Goal: Transaction & Acquisition: Purchase product/service

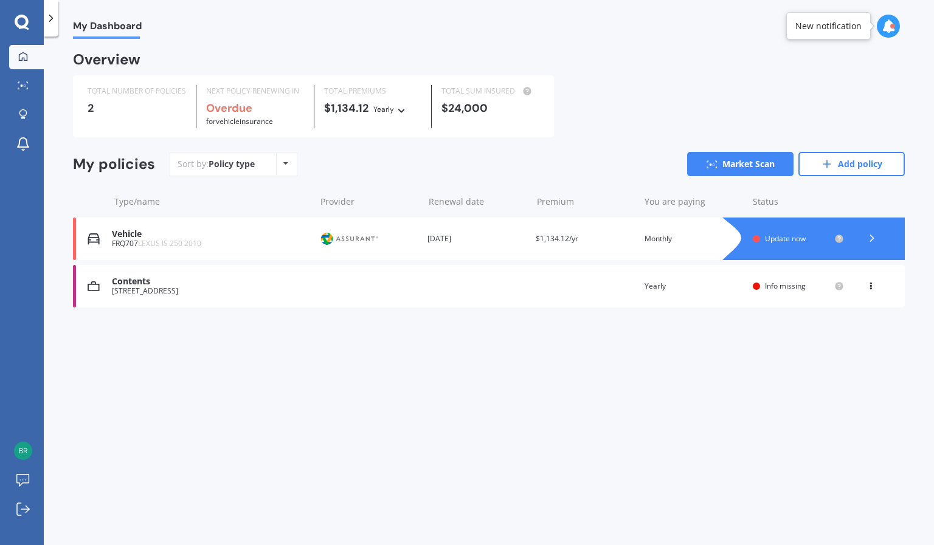
click at [874, 281] on div "Contents [STREET_ADDRESS] Renewal date Premium You are paying Yearly Status Inf…" at bounding box center [489, 286] width 832 height 43
click at [871, 285] on icon at bounding box center [870, 283] width 9 height 7
click at [835, 331] on div "Delete" at bounding box center [844, 334] width 120 height 24
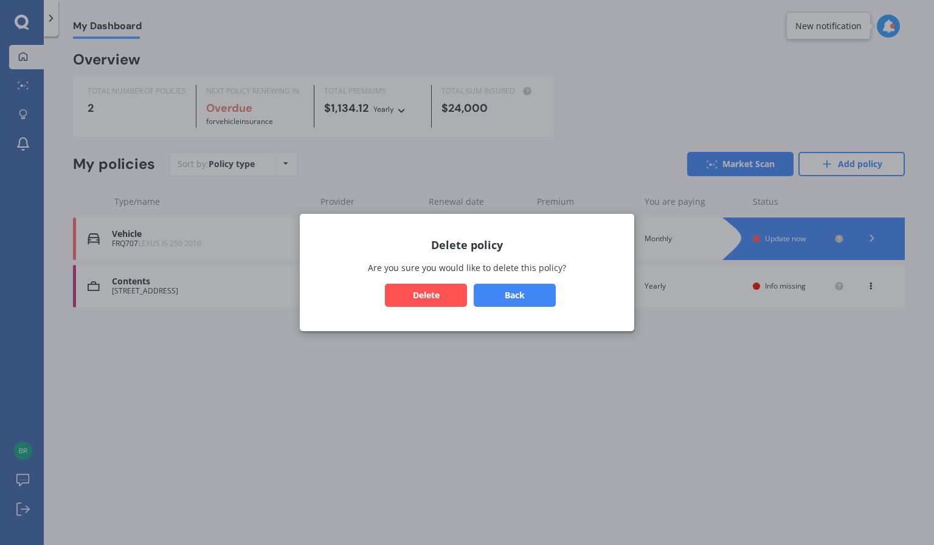
click at [427, 293] on button "Delete" at bounding box center [426, 295] width 82 height 23
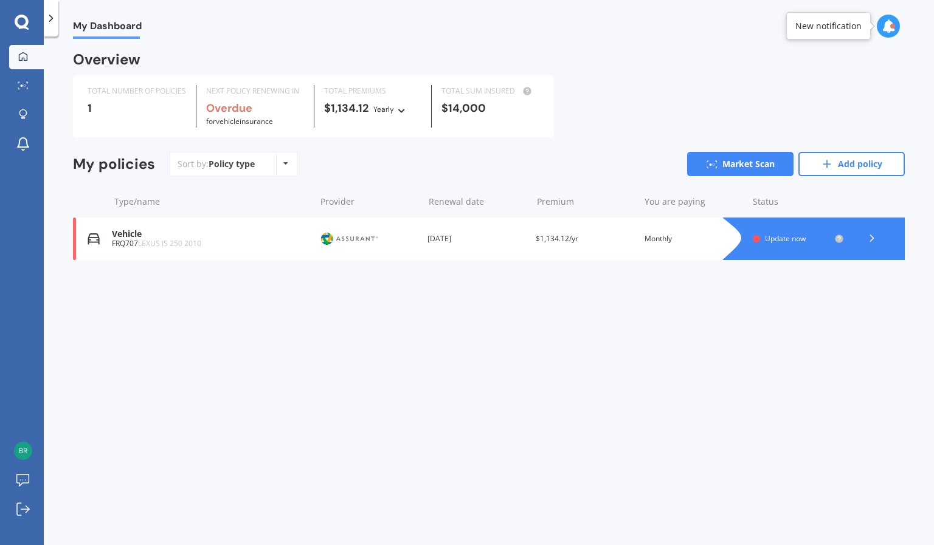
click at [870, 241] on icon at bounding box center [872, 238] width 12 height 12
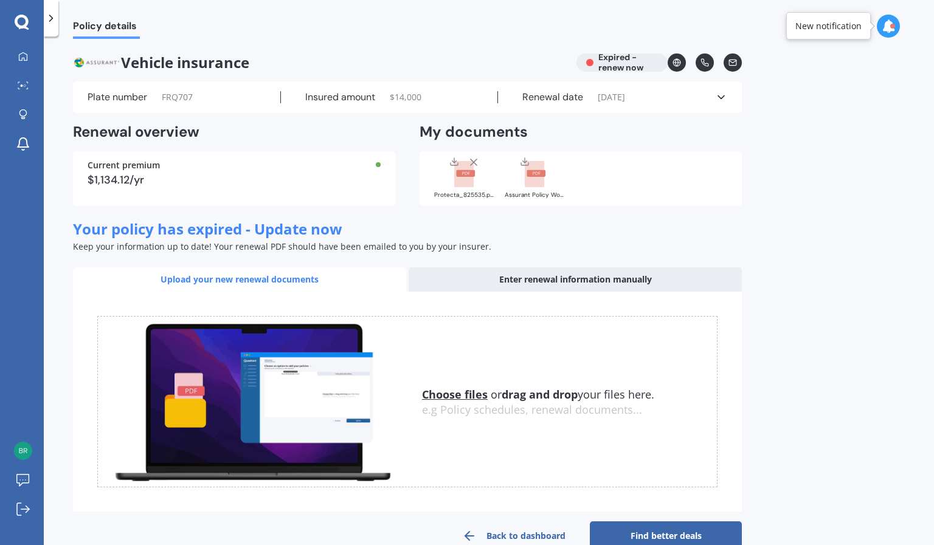
click at [721, 99] on polyline at bounding box center [721, 97] width 6 height 3
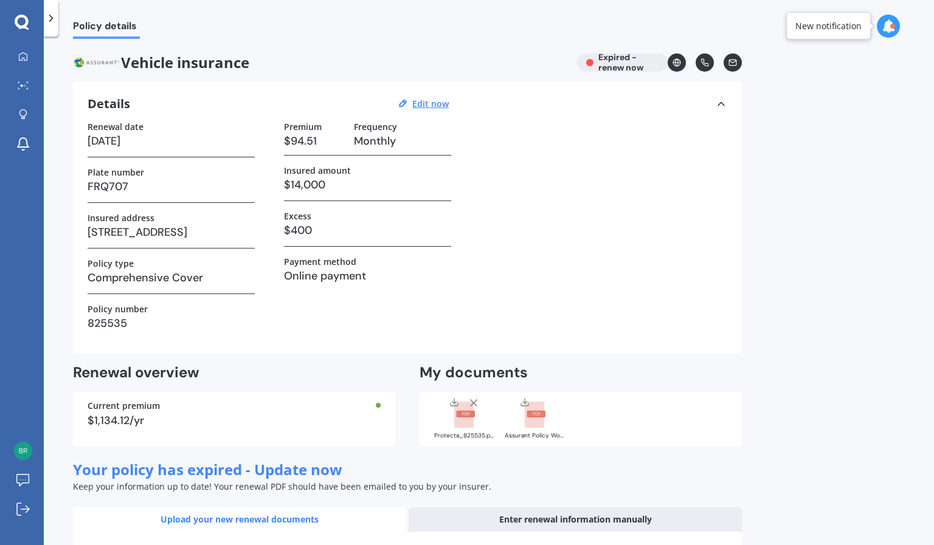
click at [721, 99] on icon at bounding box center [721, 104] width 12 height 12
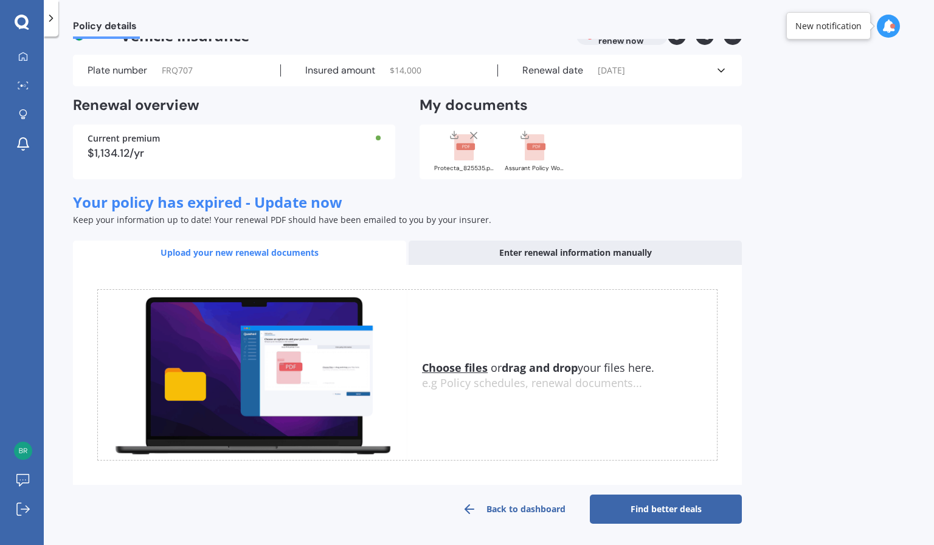
scroll to position [27, 0]
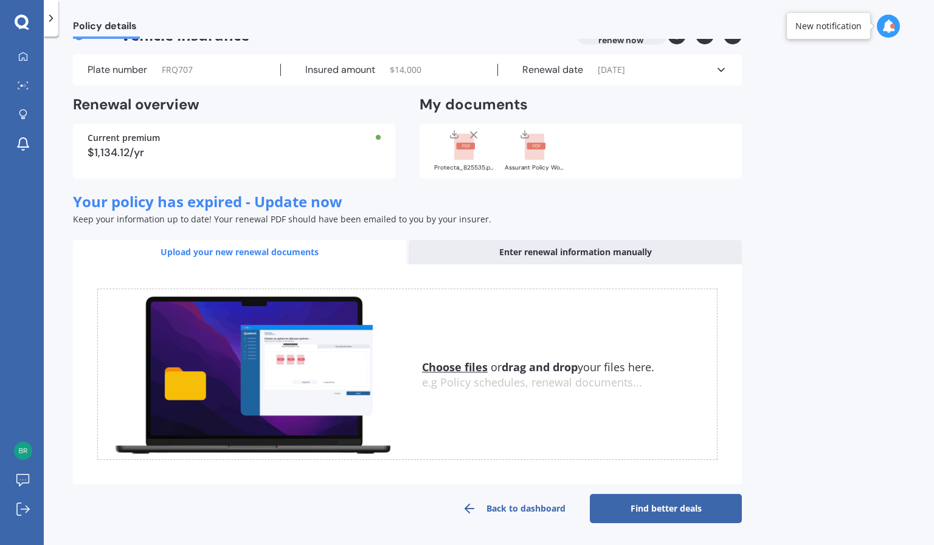
click at [493, 254] on div "Enter renewal information manually" at bounding box center [575, 252] width 333 height 24
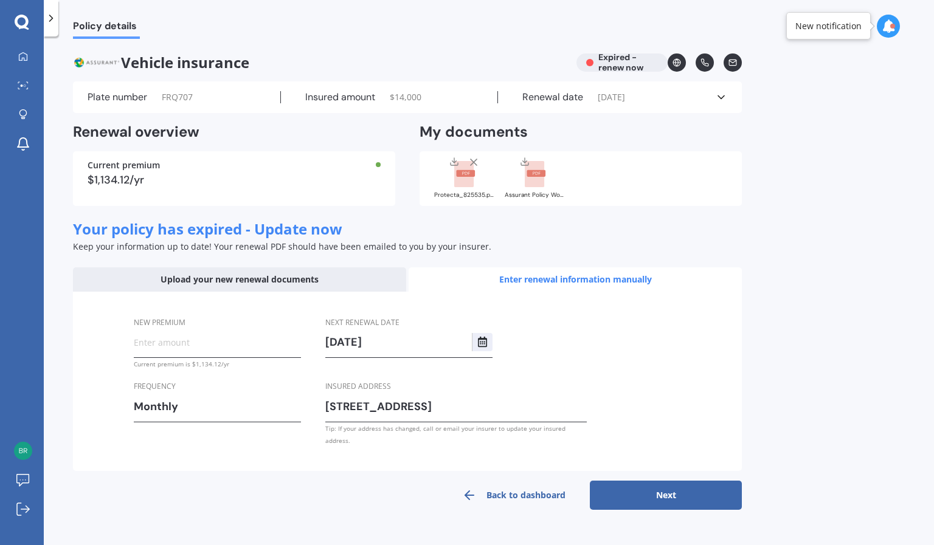
scroll to position [0, 0]
click at [363, 280] on div "Upload your new renewal documents" at bounding box center [239, 279] width 333 height 24
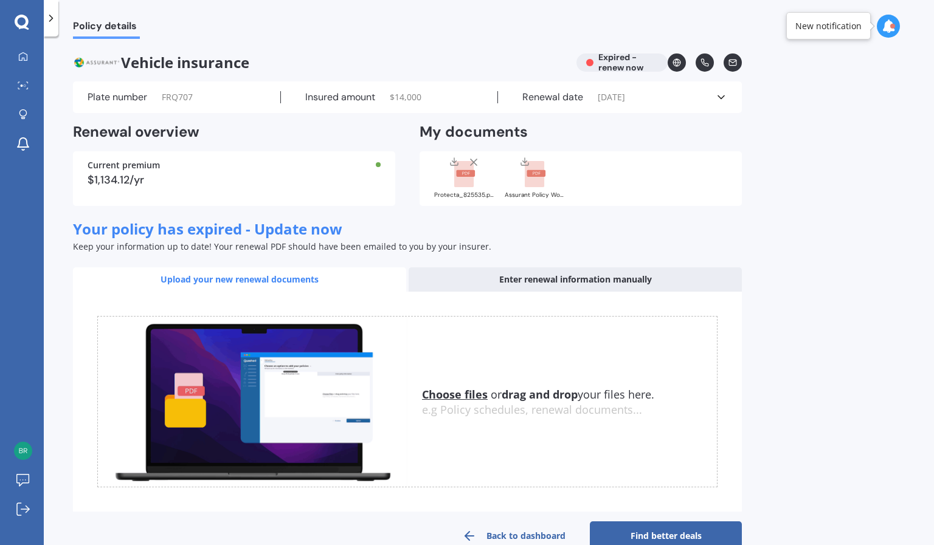
click at [270, 188] on div "Current premium $1,134.12/yr" at bounding box center [234, 178] width 322 height 55
click at [139, 87] on div "Plate number FRQ707 Insured amount $ 14,000 Renewal date [DATE] See more" at bounding box center [407, 97] width 669 height 32
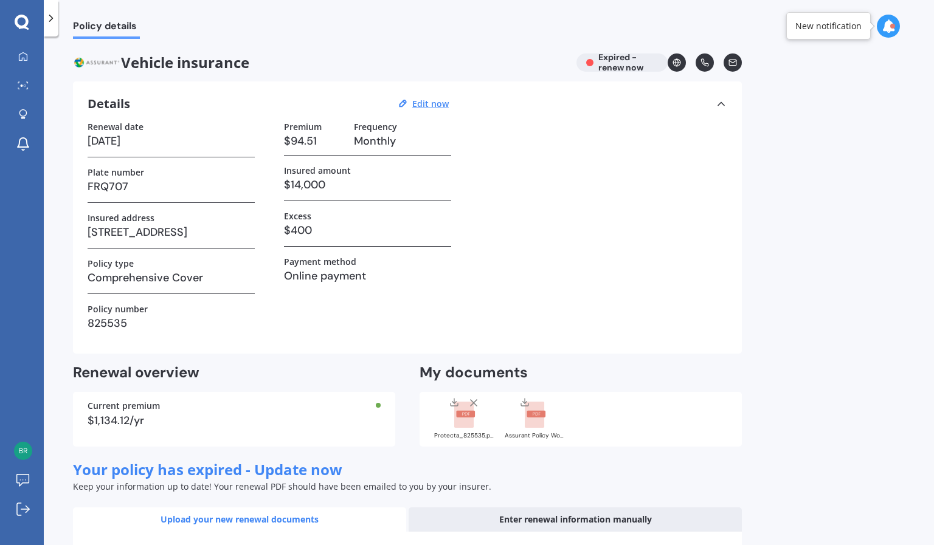
click at [722, 103] on polyline at bounding box center [721, 103] width 6 height 3
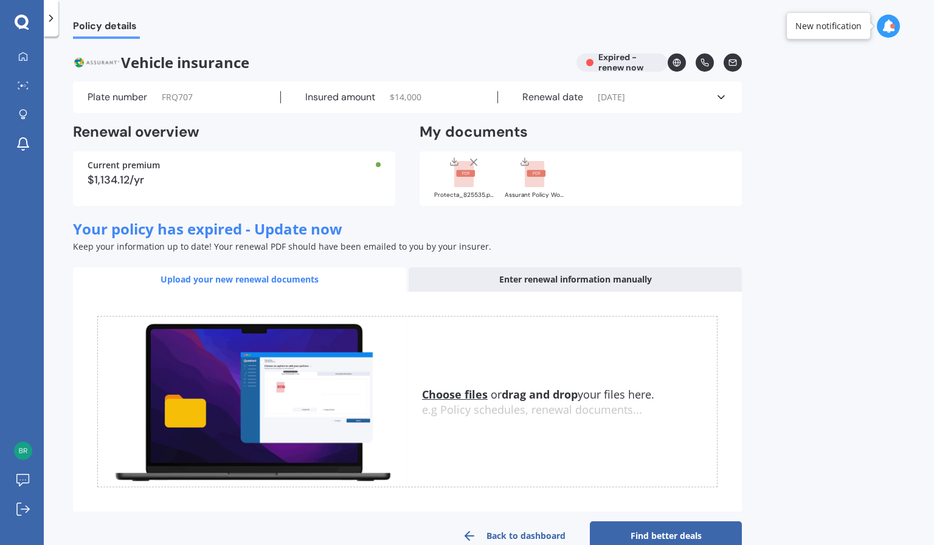
click at [636, 66] on div "Vehicle insurance Expired - renew now" at bounding box center [407, 62] width 669 height 18
click at [625, 100] on span "[DATE]" at bounding box center [611, 97] width 27 height 12
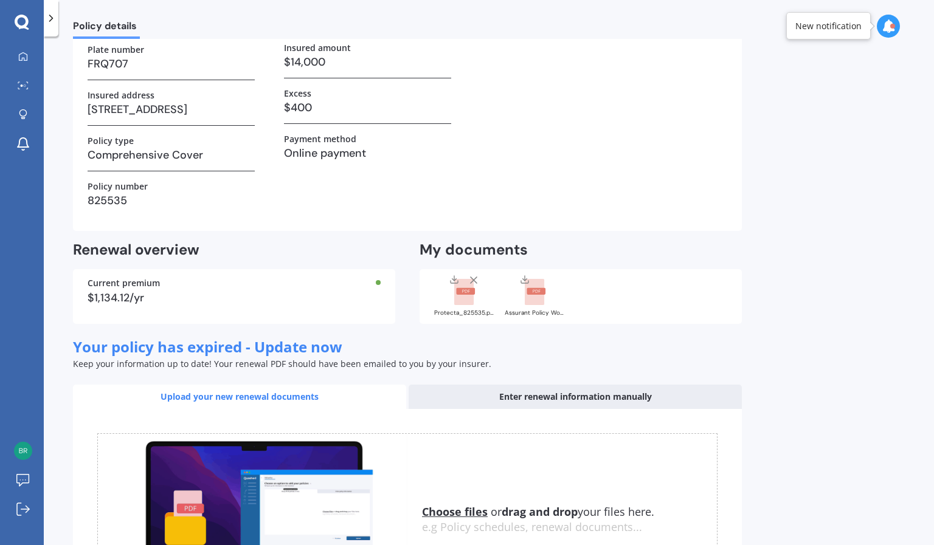
scroll to position [122, 0]
click at [464, 297] on rect at bounding box center [463, 293] width 19 height 27
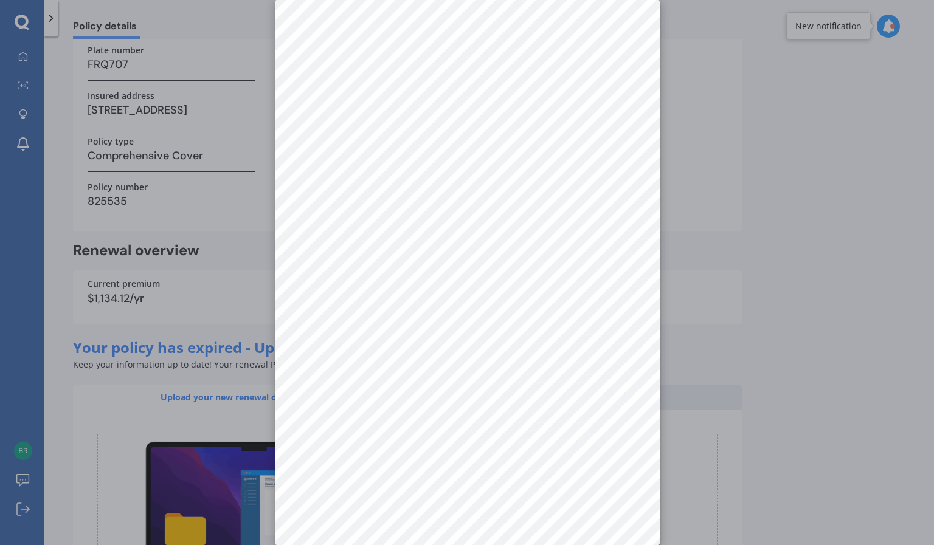
scroll to position [0, 0]
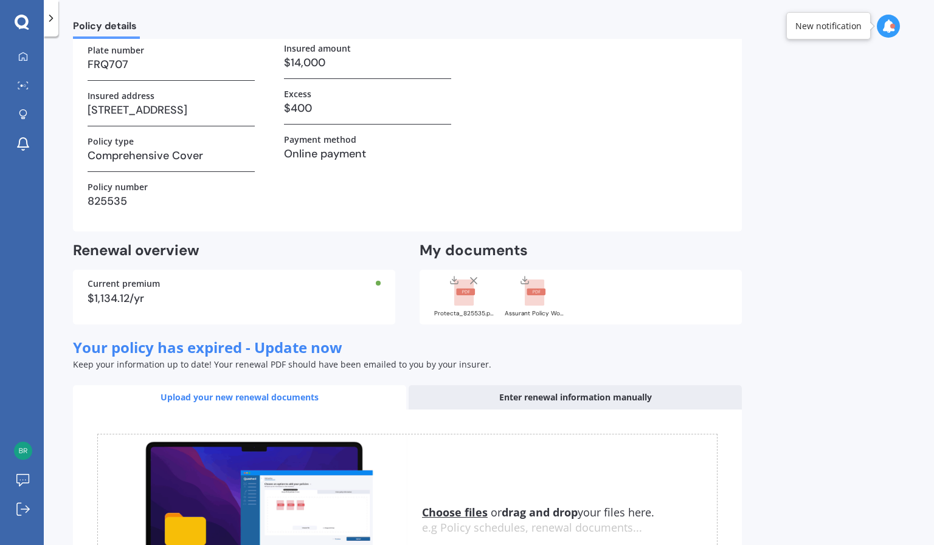
click at [474, 300] on icon at bounding box center [464, 293] width 21 height 27
click at [546, 300] on div at bounding box center [535, 291] width 49 height 32
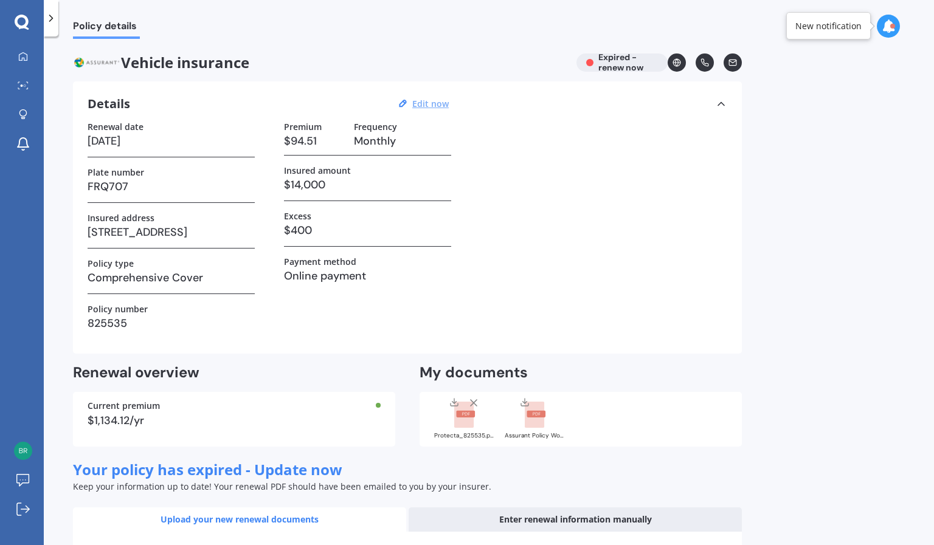
click at [430, 106] on u "Edit now" at bounding box center [430, 104] width 36 height 12
select select "25"
select select "08"
select select "2025"
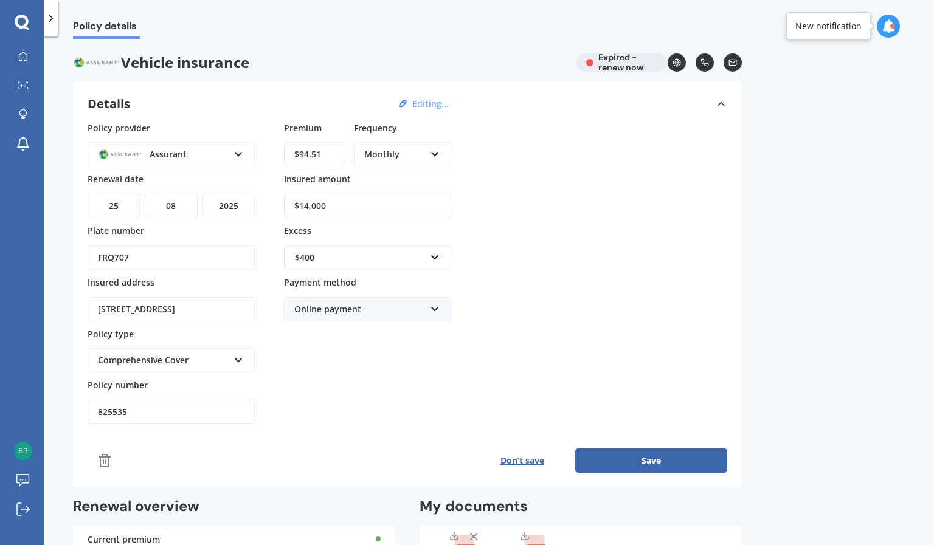
scroll to position [204, 0]
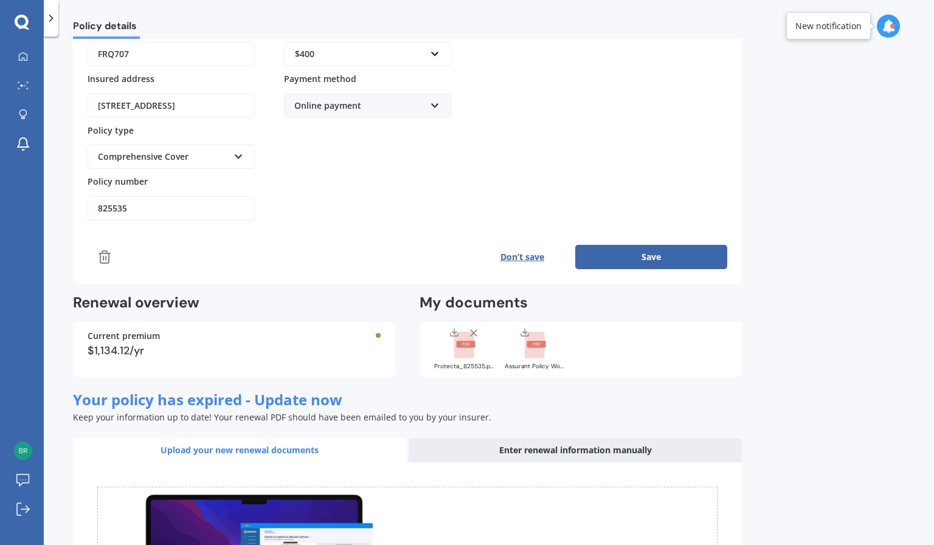
click at [105, 259] on icon at bounding box center [104, 257] width 15 height 15
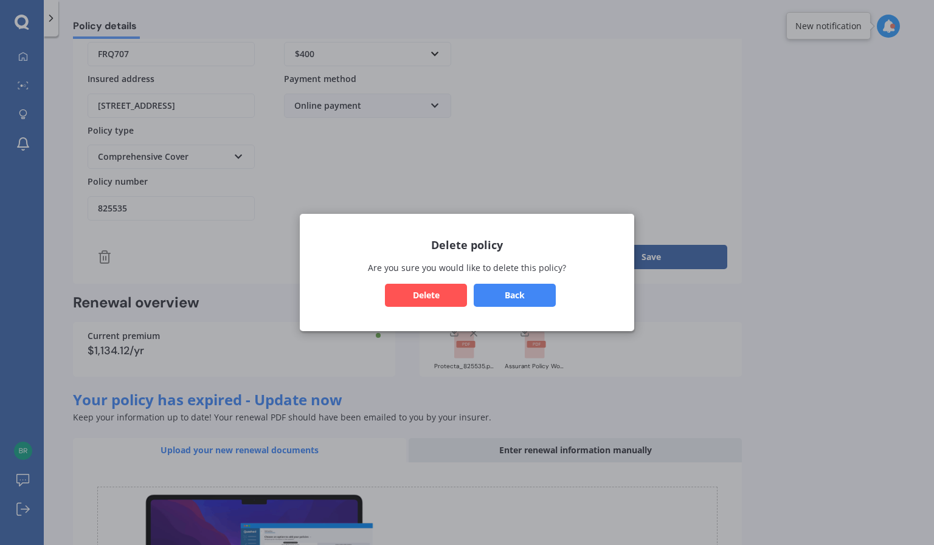
click at [441, 300] on button "Delete" at bounding box center [426, 295] width 82 height 23
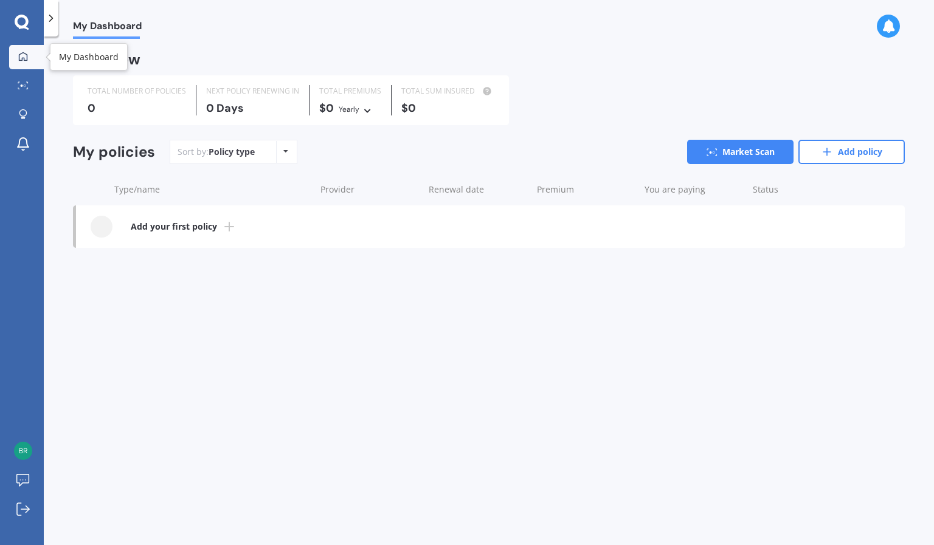
click at [21, 58] on icon at bounding box center [23, 57] width 10 height 10
click at [23, 119] on icon at bounding box center [23, 118] width 4 height 2
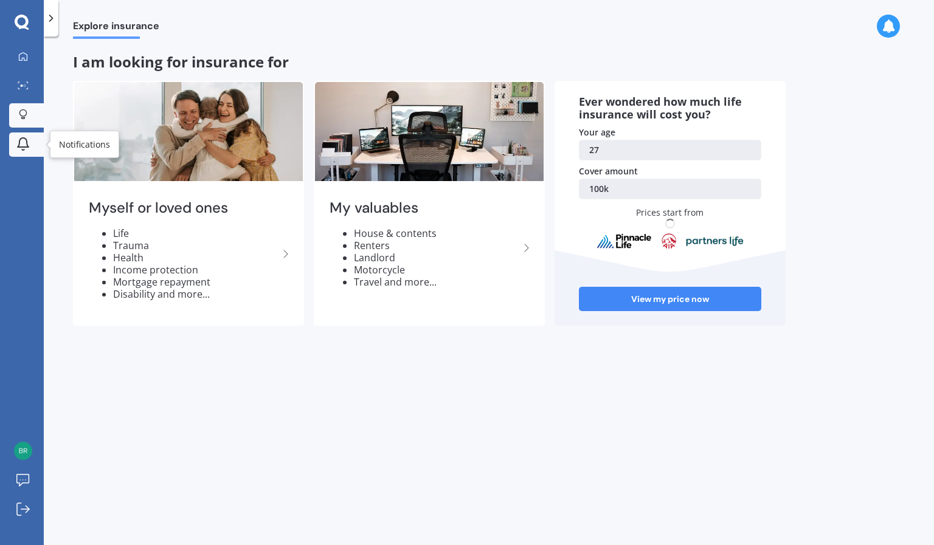
click at [19, 143] on icon at bounding box center [23, 142] width 11 height 9
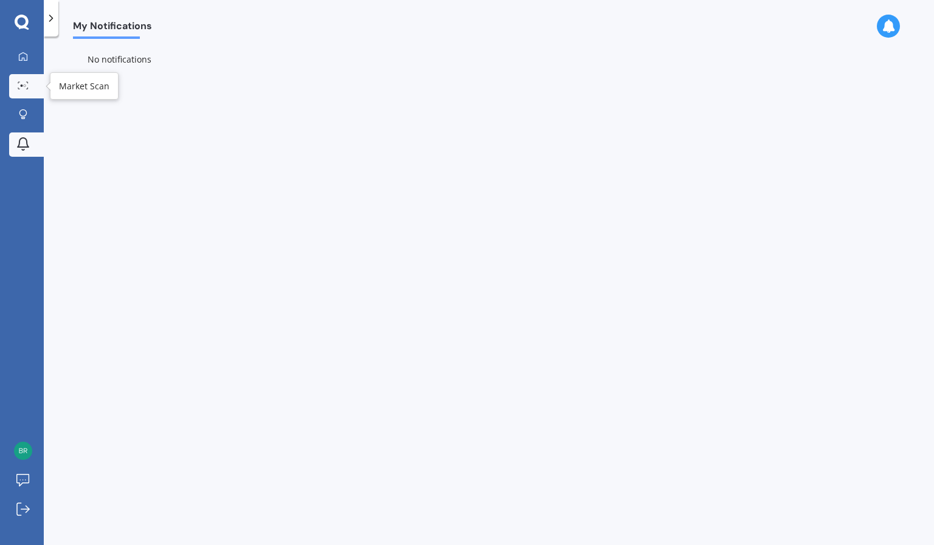
click at [25, 90] on div at bounding box center [23, 85] width 18 height 9
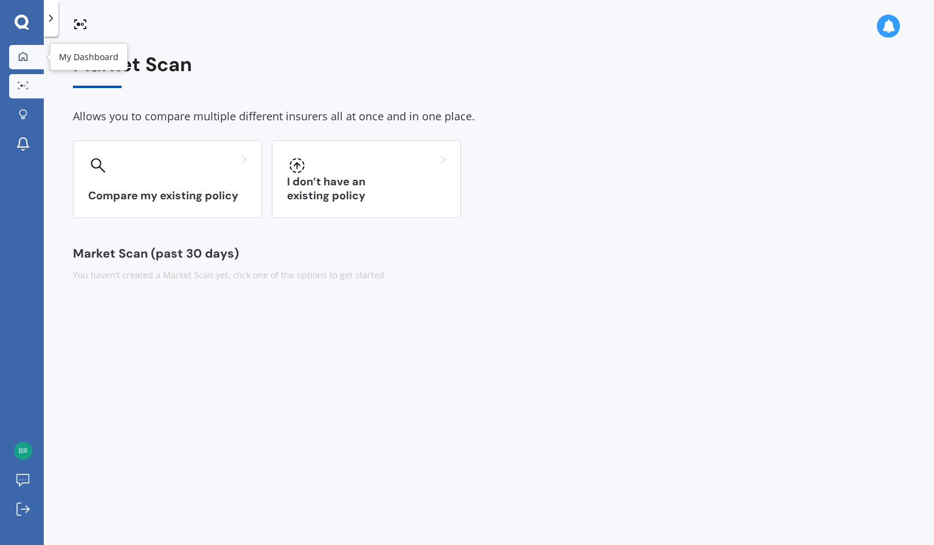
click at [24, 52] on icon at bounding box center [23, 57] width 10 height 10
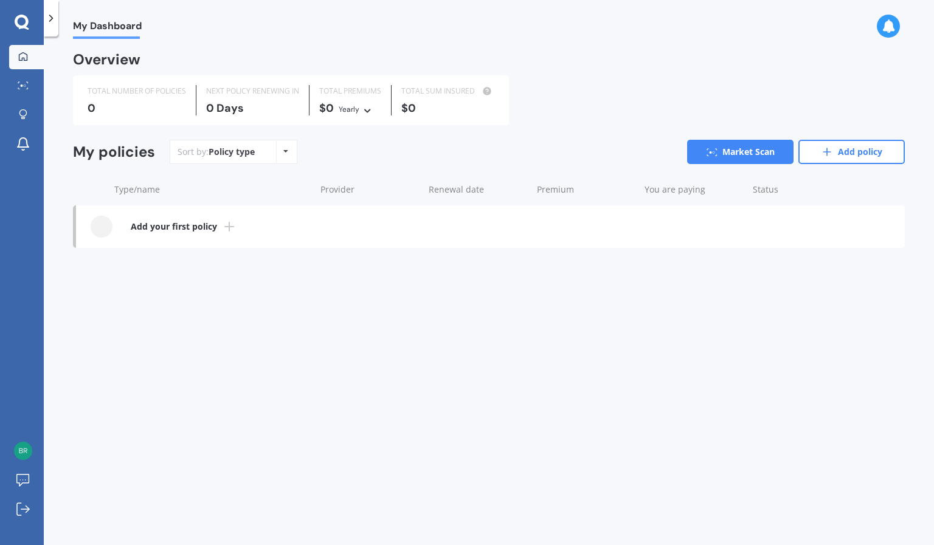
click at [57, 23] on div at bounding box center [51, 18] width 15 height 36
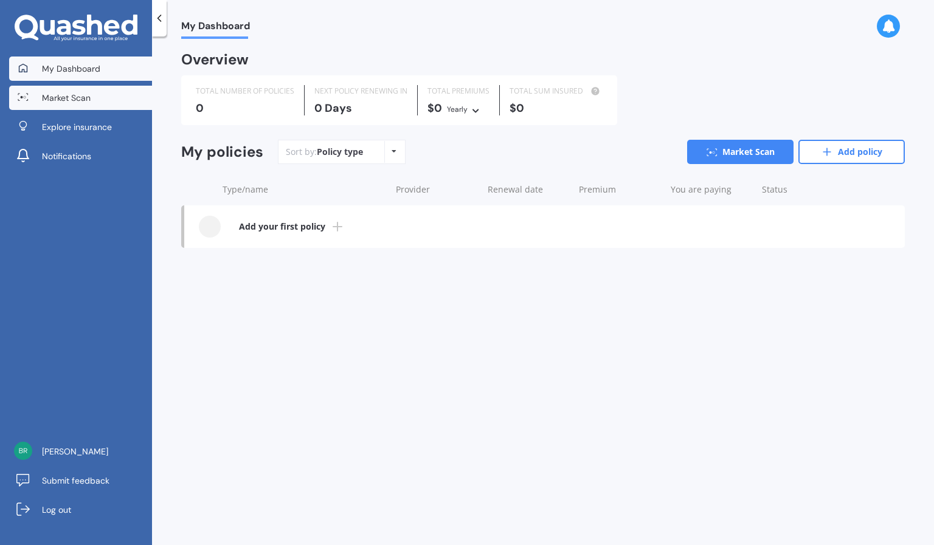
click at [89, 94] on span "Market Scan" at bounding box center [66, 98] width 49 height 12
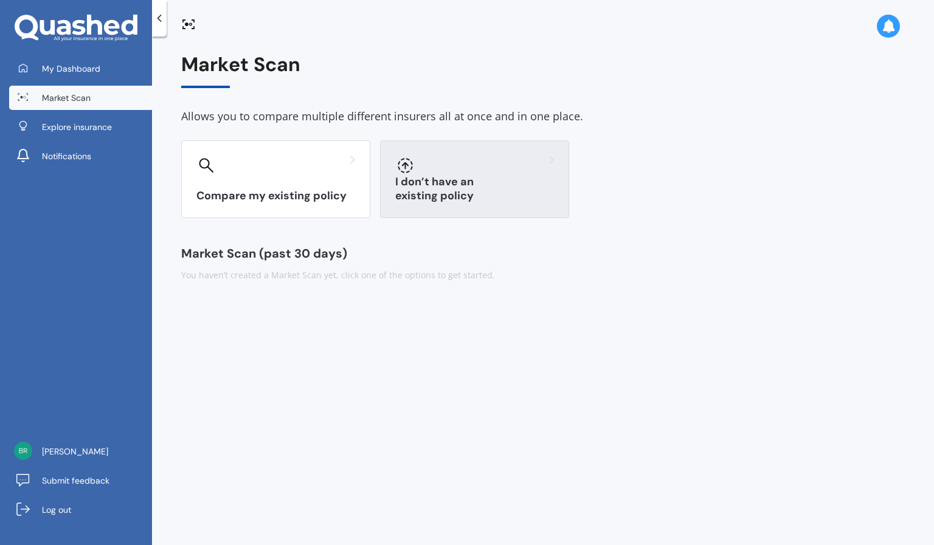
click at [474, 195] on h3 "I don’t have an existing policy" at bounding box center [474, 189] width 159 height 28
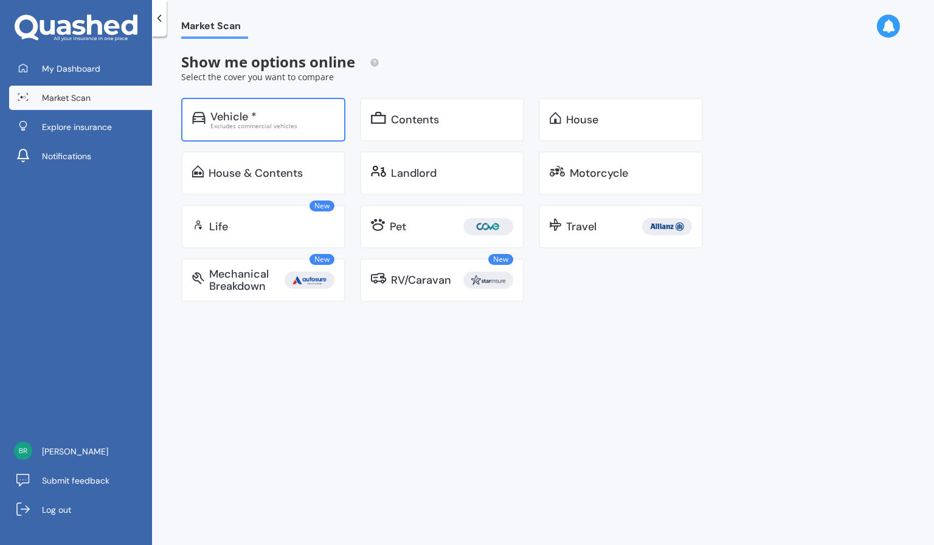
click at [278, 119] on div "Vehicle *" at bounding box center [272, 117] width 124 height 12
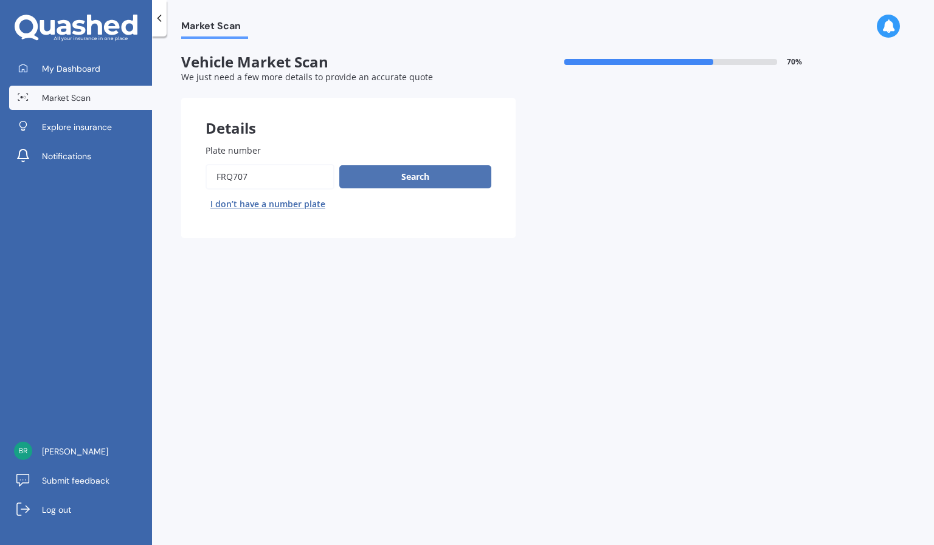
click at [383, 167] on button "Search" at bounding box center [415, 176] width 152 height 23
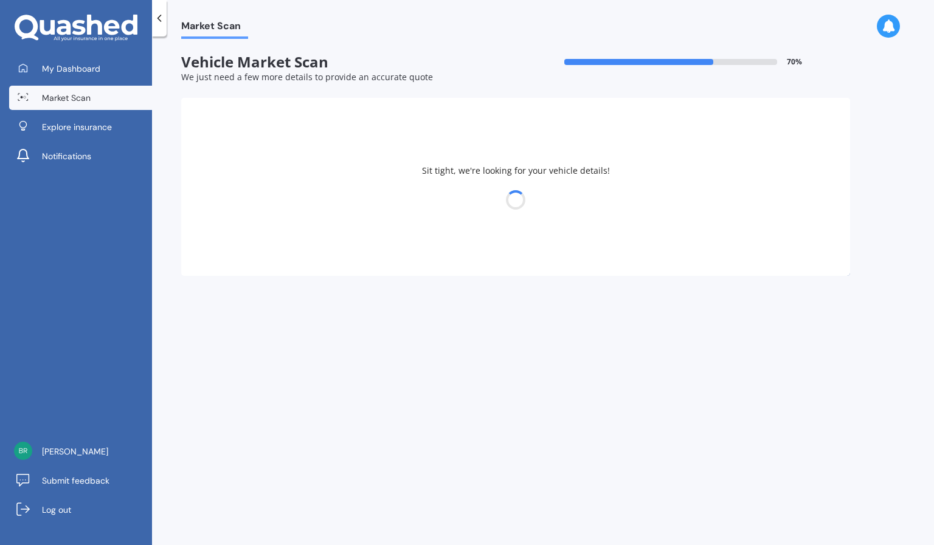
select select "LEXUS"
select select "15"
select select "02"
select select "1998"
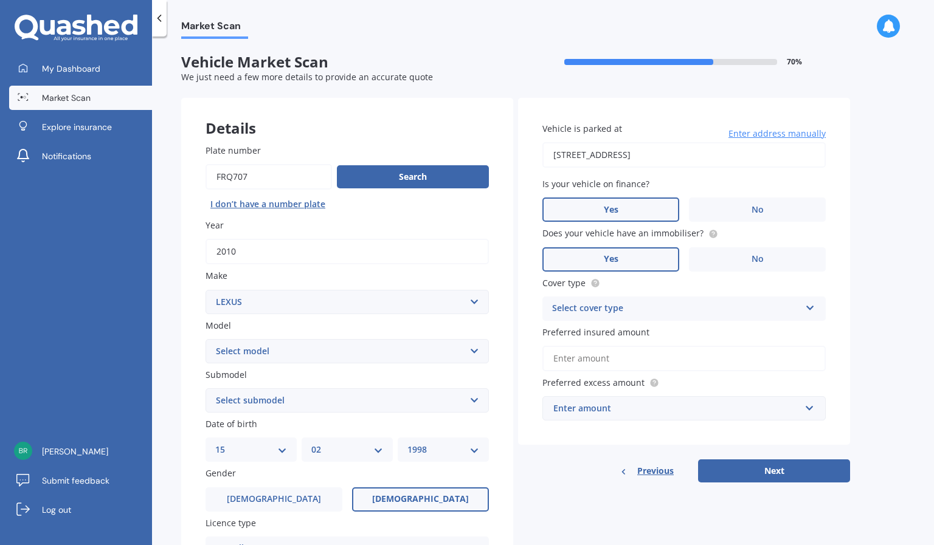
drag, startPoint x: 790, startPoint y: 162, endPoint x: 493, endPoint y: 198, distance: 298.7
click at [493, 198] on div "Details Plate number Search I don’t have a number plate Year [DATE] Make Select…" at bounding box center [515, 391] width 669 height 587
type input "[STREET_ADDRESS][PERSON_NAME]"
click at [714, 215] on label "No" at bounding box center [757, 210] width 137 height 24
click at [0, 0] on input "No" at bounding box center [0, 0] width 0 height 0
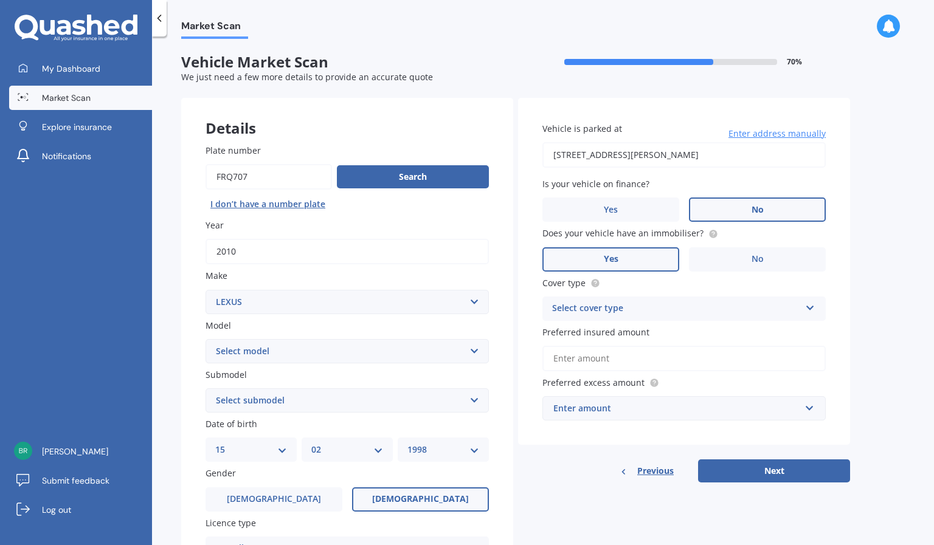
click at [732, 306] on div "Select cover type" at bounding box center [676, 309] width 248 height 15
click at [722, 326] on div "Comprehensive" at bounding box center [684, 333] width 282 height 22
click at [697, 359] on input "Preferred insured amount" at bounding box center [683, 359] width 283 height 26
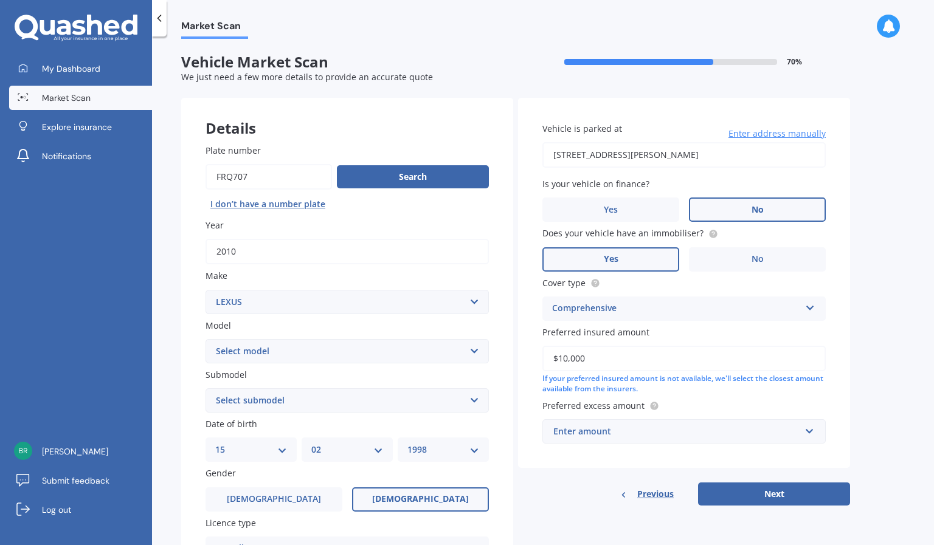
type input "$10,000"
click at [883, 417] on div "Market Scan Vehicle Market Scan 70 % We just need a few more details to provide…" at bounding box center [543, 293] width 782 height 509
click at [799, 427] on div "Enter amount" at bounding box center [676, 431] width 247 height 13
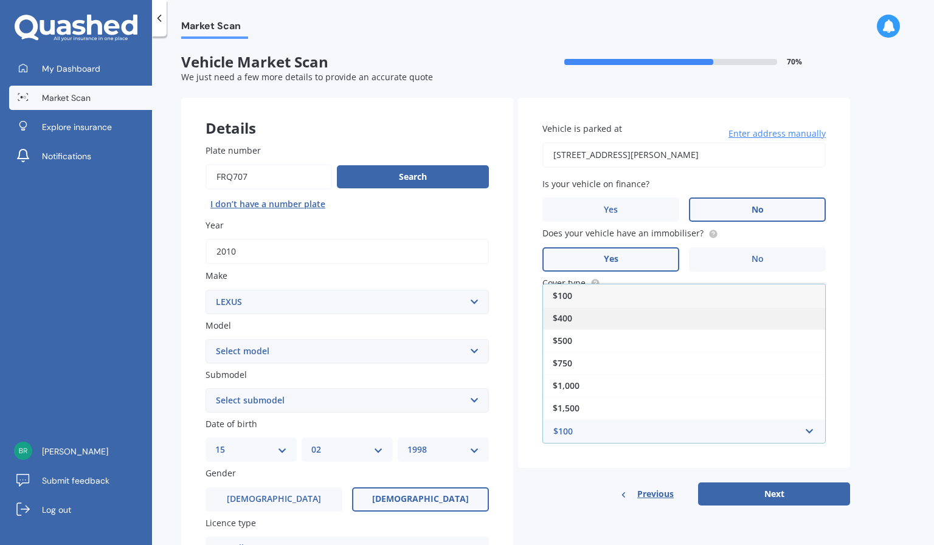
click at [635, 319] on div "$400" at bounding box center [684, 318] width 282 height 22
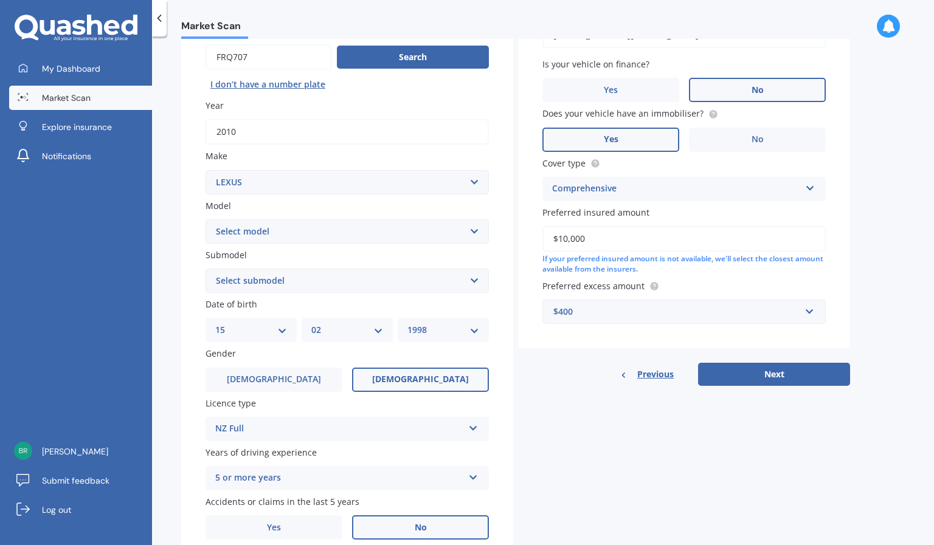
scroll to position [126, 0]
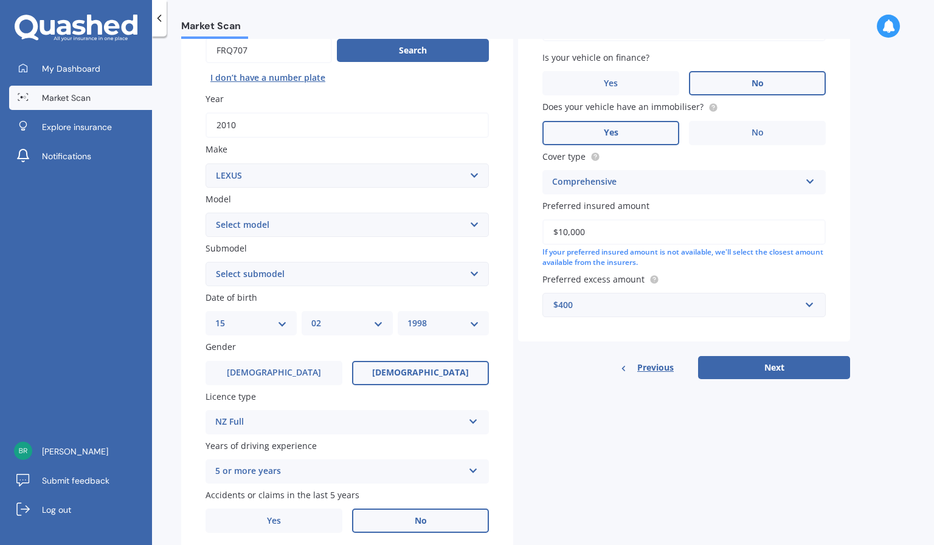
click at [410, 274] on select "Select submodel" at bounding box center [346, 274] width 283 height 24
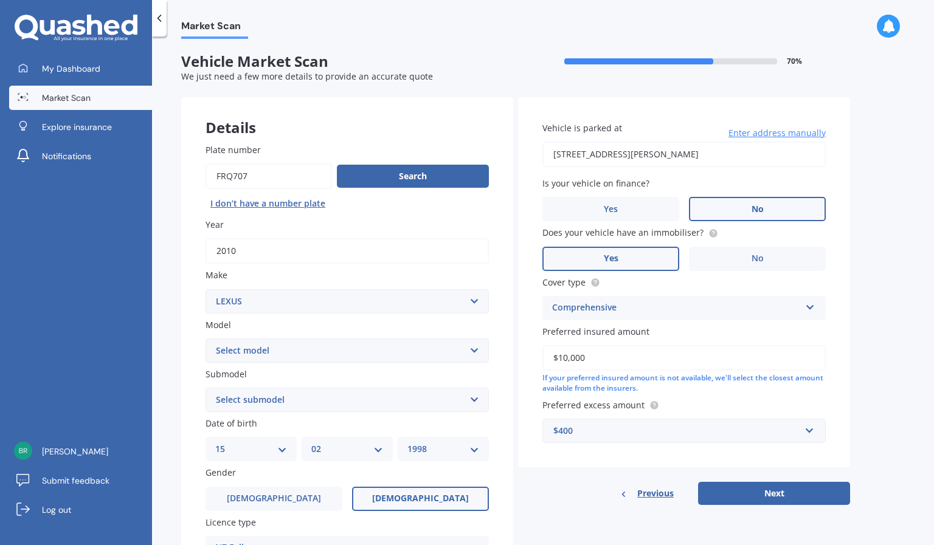
scroll to position [170, 0]
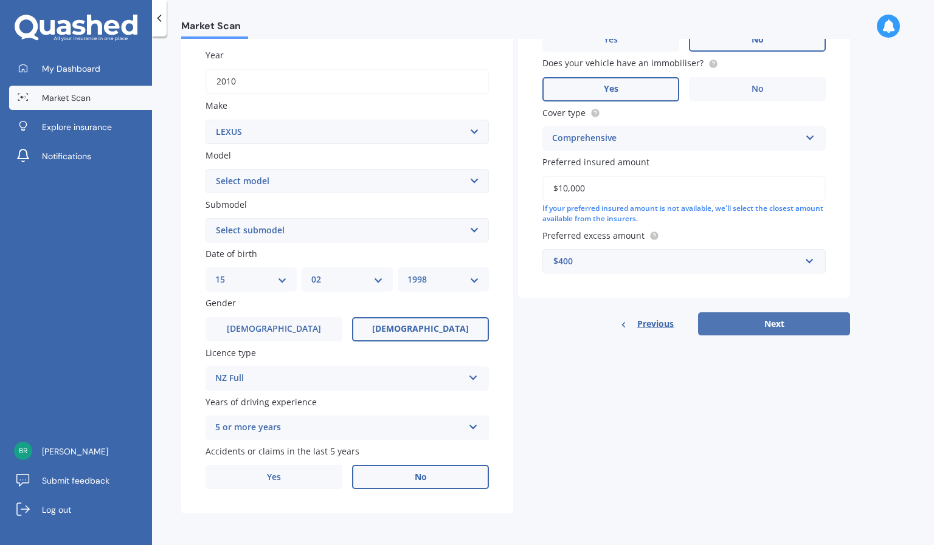
click at [749, 317] on button "Next" at bounding box center [774, 323] width 152 height 23
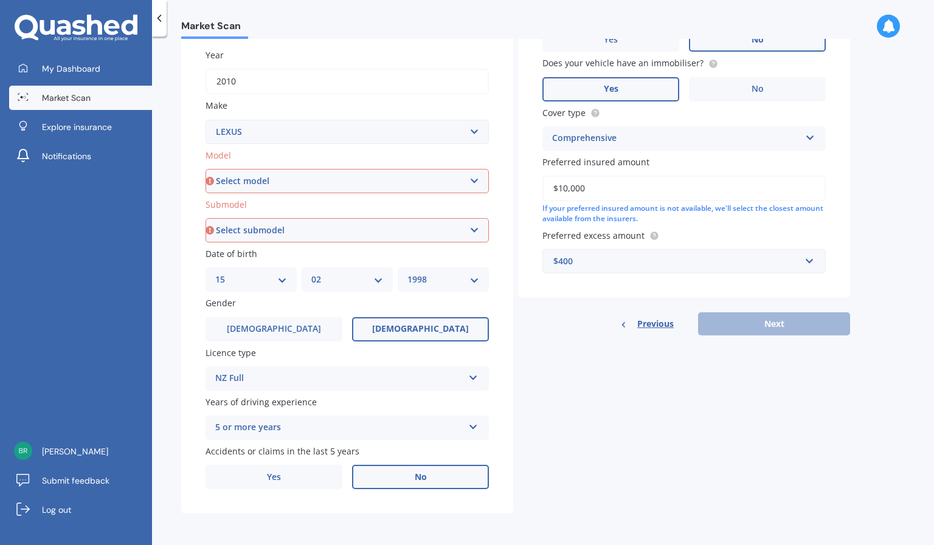
click at [283, 184] on select "Select model AS 460 CT 200 ES 300 ES 350 GS 250 GS 300 GS 350 GS 430 GS 450 GS …" at bounding box center [346, 181] width 283 height 24
select select "IS 250"
click at [205, 169] on select "Select model AS 460 CT 200 ES 300 ES 350 GS 250 GS 300 GS 350 GS 430 GS 450 GS …" at bounding box center [346, 181] width 283 height 24
click at [250, 246] on div "Plate number Search I don’t have a number plate Year [DATE] Make Select make AC…" at bounding box center [347, 232] width 332 height 565
click at [255, 232] on select "Select submodel (All)" at bounding box center [346, 230] width 283 height 24
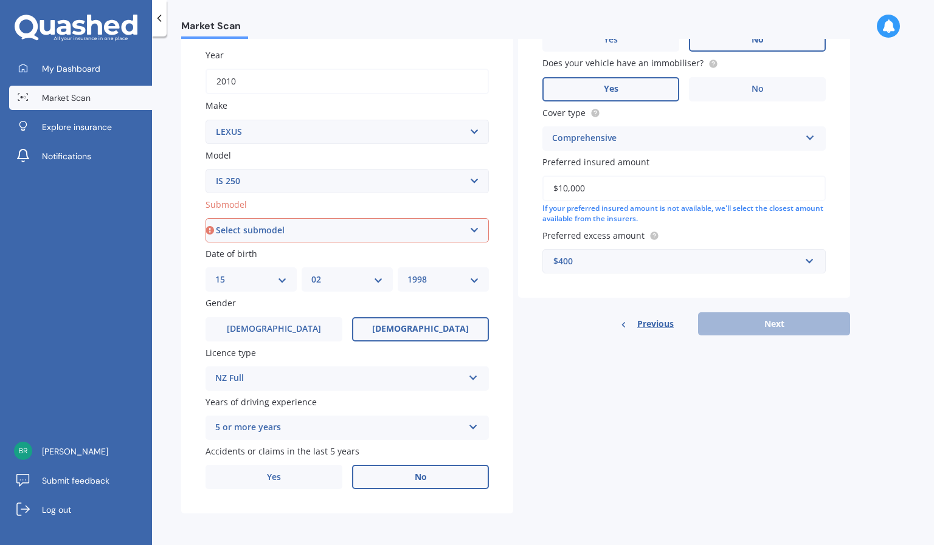
select select "(ALL)"
click at [205, 218] on select "Select submodel (All)" at bounding box center [346, 230] width 283 height 24
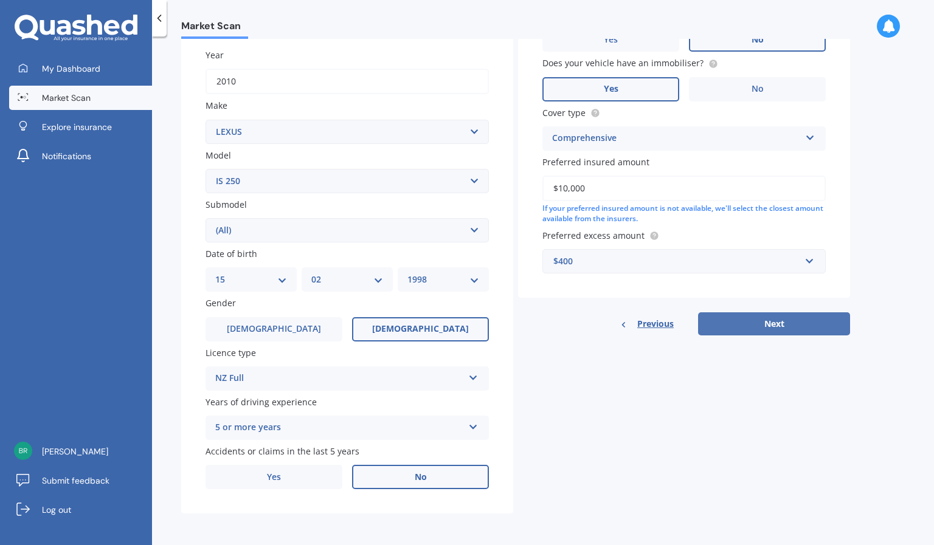
click at [747, 327] on button "Next" at bounding box center [774, 323] width 152 height 23
select select "15"
select select "02"
select select "1998"
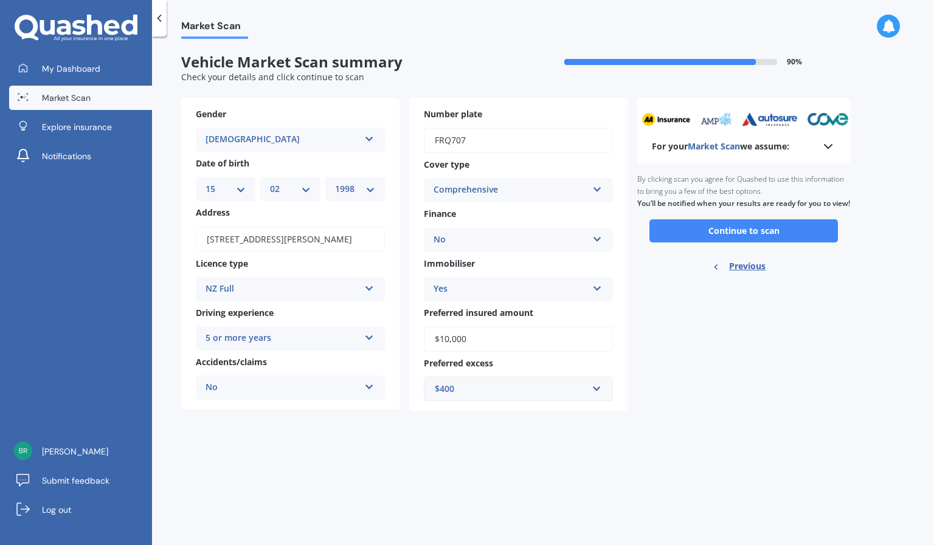
scroll to position [0, 0]
click at [712, 243] on button "Continue to scan" at bounding box center [743, 230] width 188 height 23
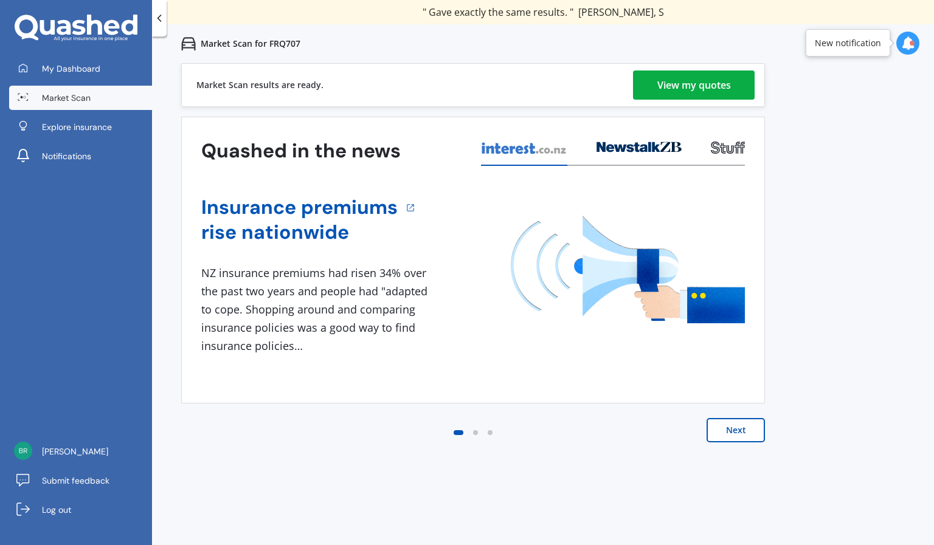
click at [699, 69] on div "Market Scan results are ready. View my quotes" at bounding box center [473, 85] width 584 height 44
click at [697, 88] on div "View my quotes" at bounding box center [694, 85] width 74 height 29
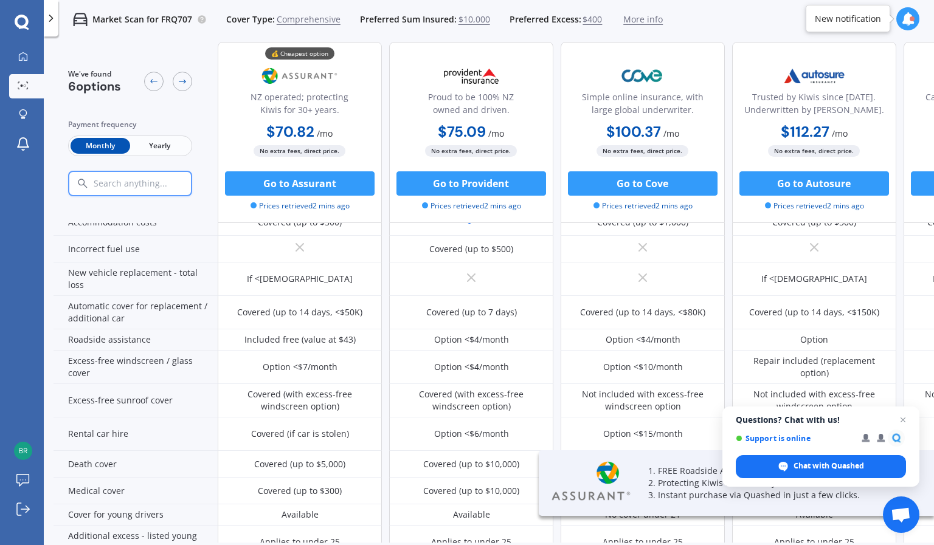
scroll to position [27, 0]
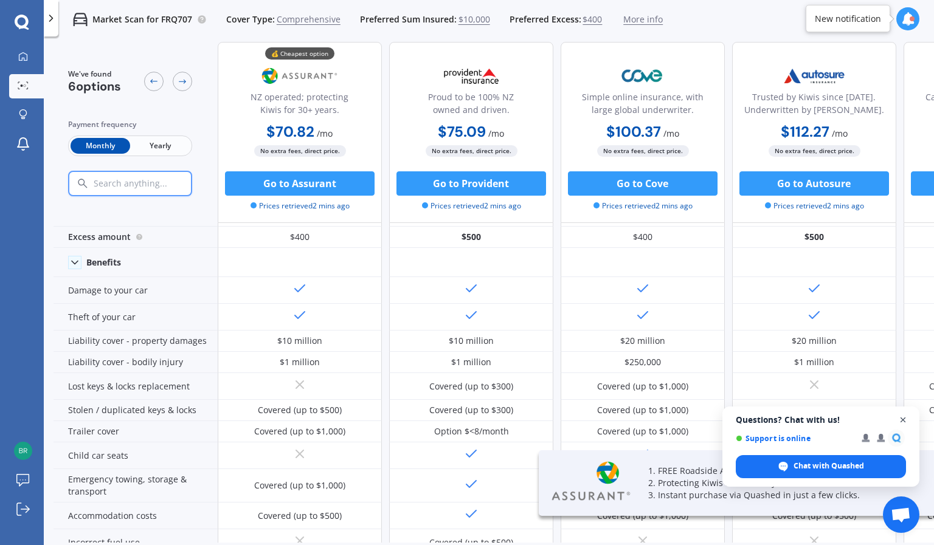
click at [902, 421] on span "Close chat" at bounding box center [902, 420] width 15 height 15
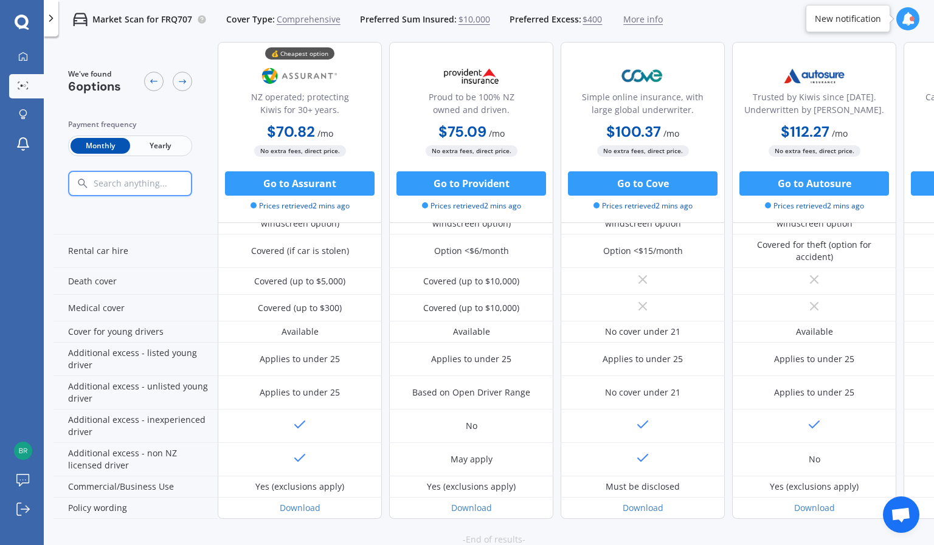
scroll to position [517, 0]
